Goal: Information Seeking & Learning: Learn about a topic

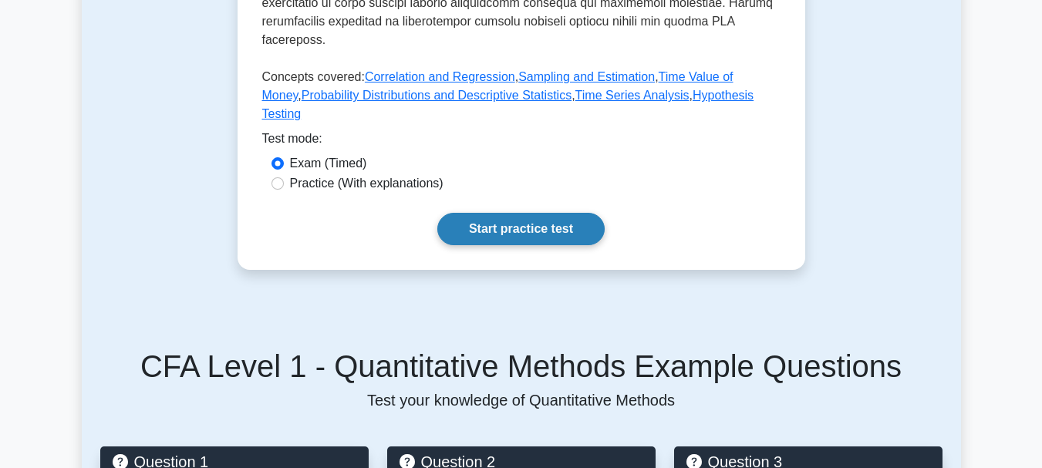
click at [527, 233] on link "Start practice test" at bounding box center [520, 229] width 167 height 32
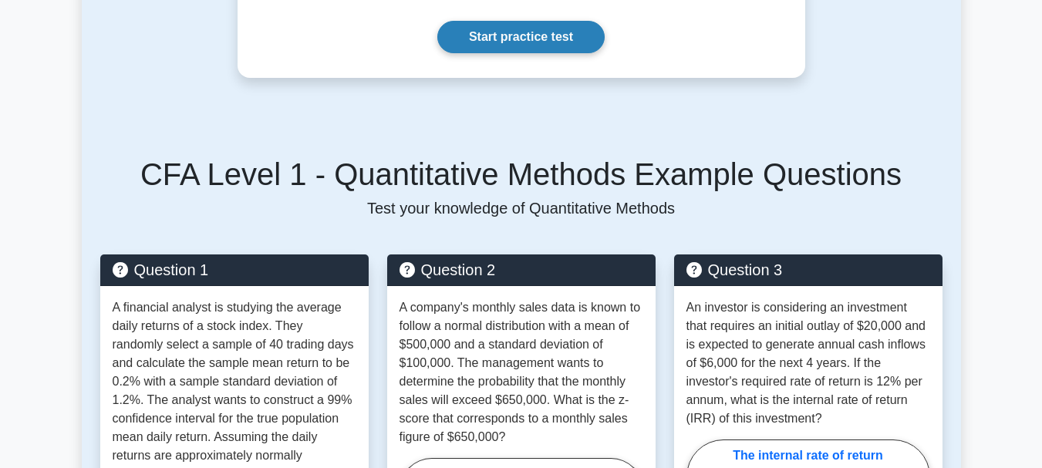
scroll to position [996, 0]
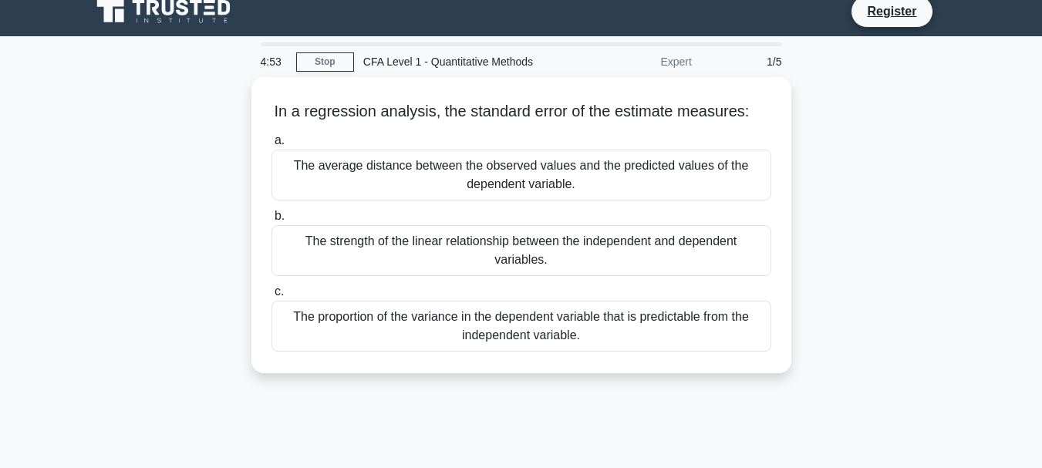
scroll to position [12, 0]
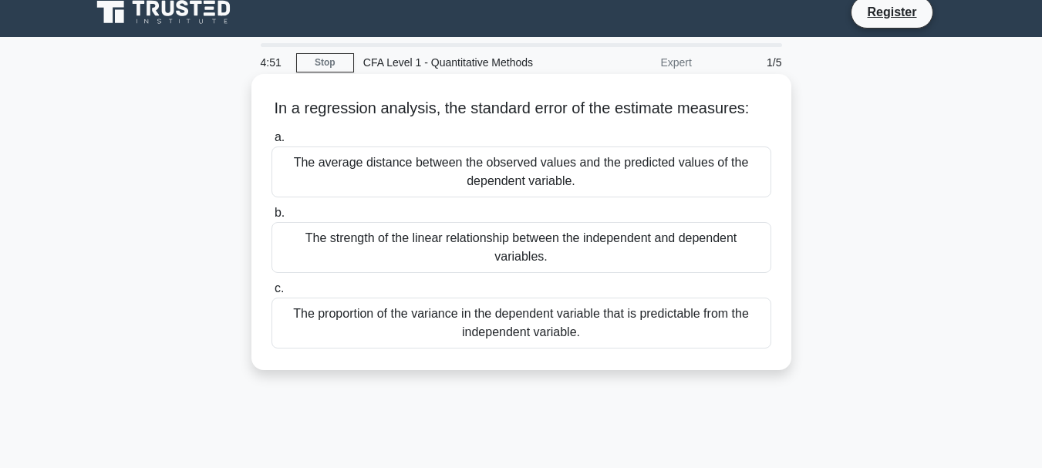
click at [631, 156] on div "The average distance between the observed values and the predicted values of th…" at bounding box center [521, 171] width 500 height 51
click at [271, 143] on input "a. The average distance between the observed values and the predicted values of…" at bounding box center [271, 138] width 0 height 10
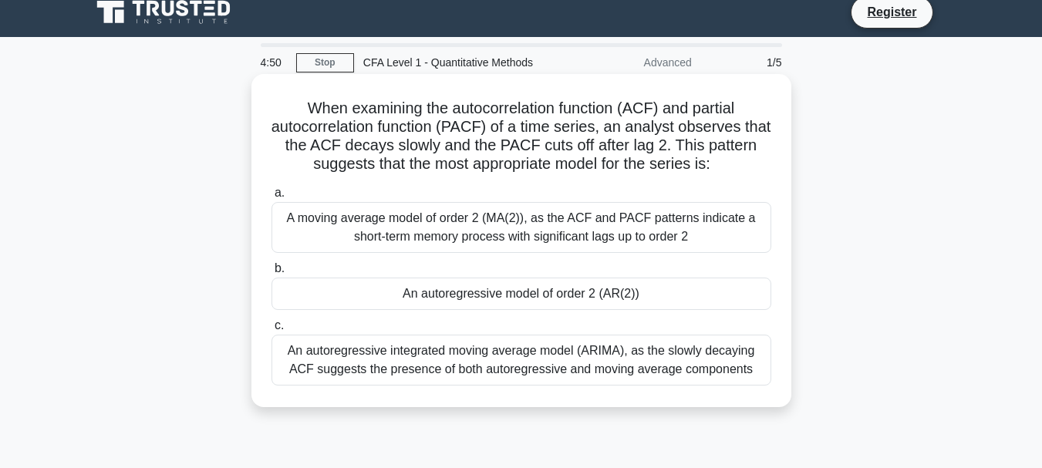
scroll to position [0, 0]
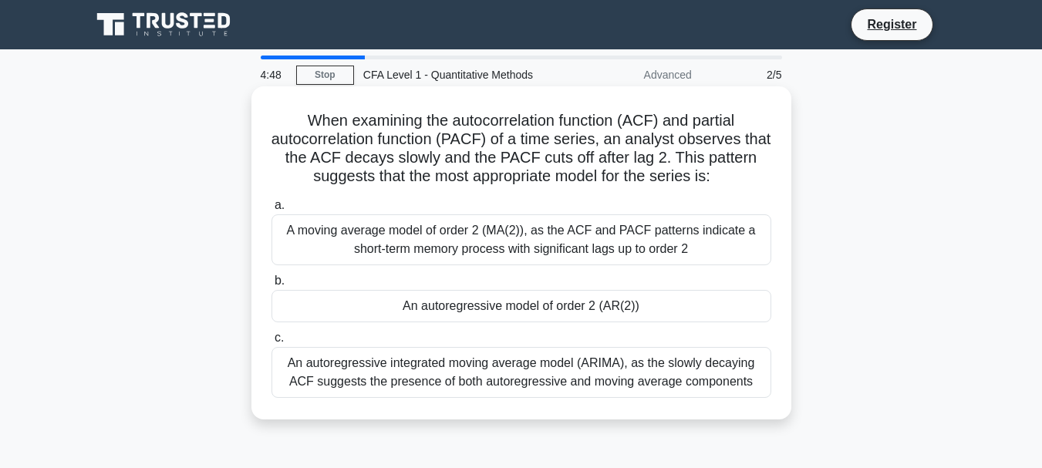
click at [563, 242] on div "A moving average model of order 2 (MA(2)), as the ACF and PACF patterns indicat…" at bounding box center [521, 239] width 500 height 51
click at [271, 210] on input "a. A moving average model of order 2 (MA(2)), as the ACF and PACF patterns indi…" at bounding box center [271, 205] width 0 height 10
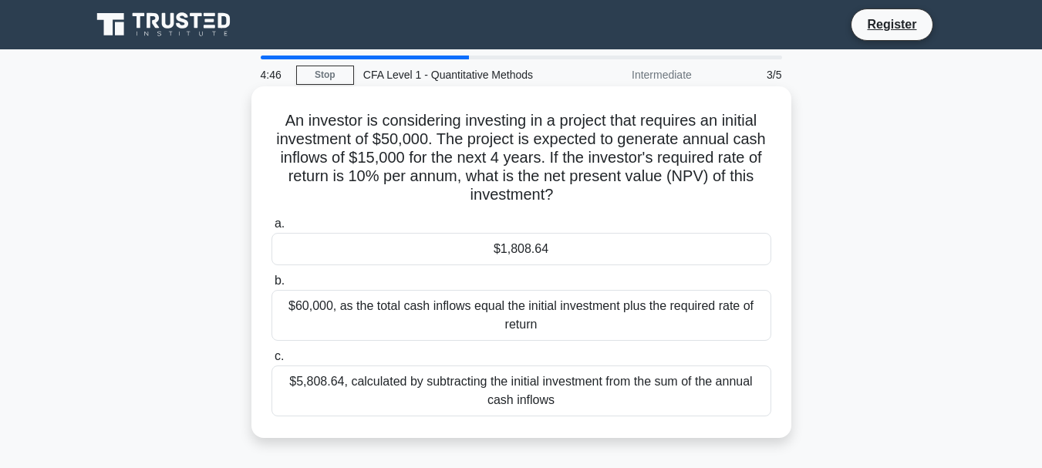
click at [554, 247] on div "$1,808.64" at bounding box center [521, 249] width 500 height 32
click at [271, 229] on input "a. $1,808.64" at bounding box center [271, 224] width 0 height 10
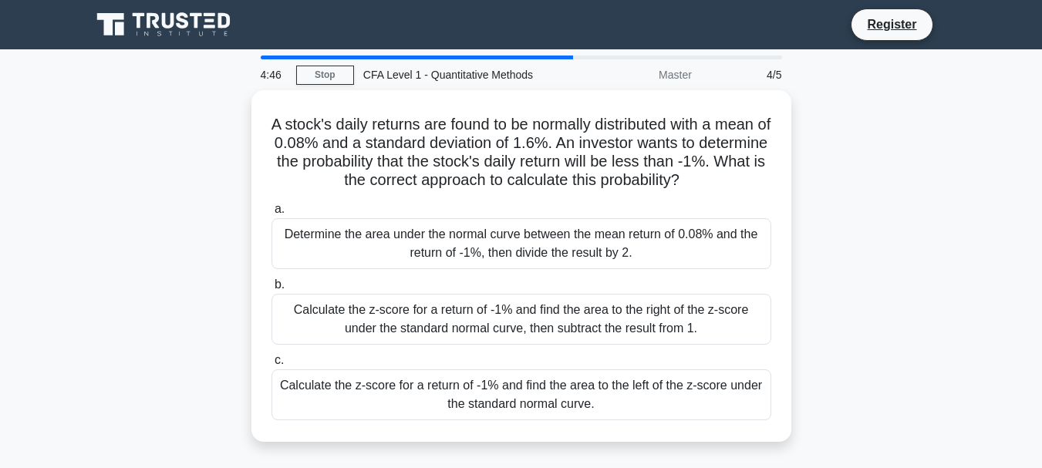
click at [554, 247] on div "Determine the area under the normal curve between the mean return of 0.08% and …" at bounding box center [521, 243] width 500 height 51
click at [271, 214] on input "a. Determine the area under the normal curve between the mean return of 0.08% a…" at bounding box center [271, 209] width 0 height 10
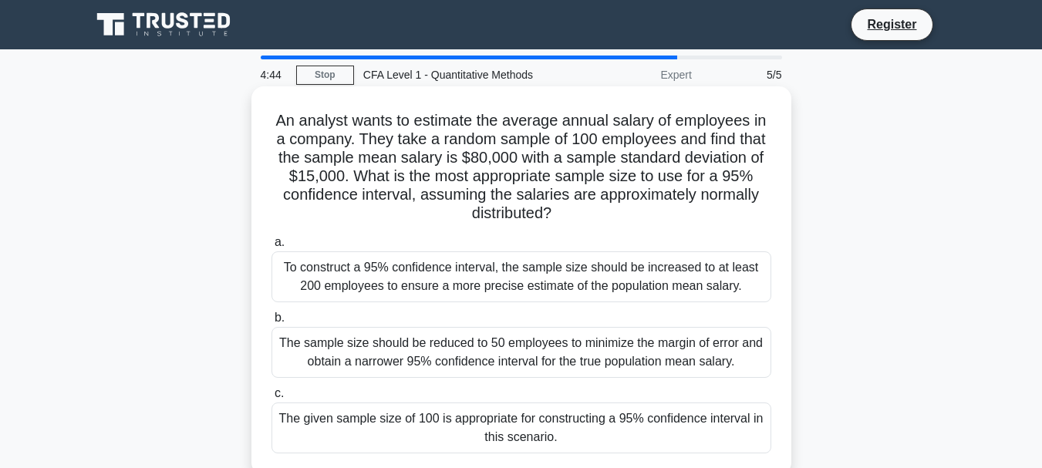
click at [556, 270] on div "To construct a 95% confidence interval, the sample size should be increased to …" at bounding box center [521, 276] width 500 height 51
click at [271, 247] on input "a. To construct a 95% confidence interval, the sample size should be increased …" at bounding box center [271, 242] width 0 height 10
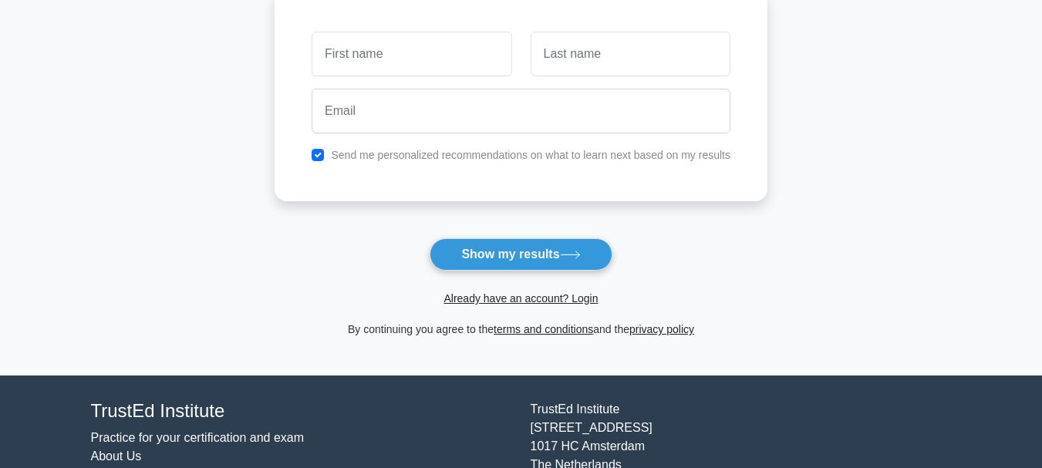
scroll to position [244, 0]
